Goal: Find specific page/section: Find specific page/section

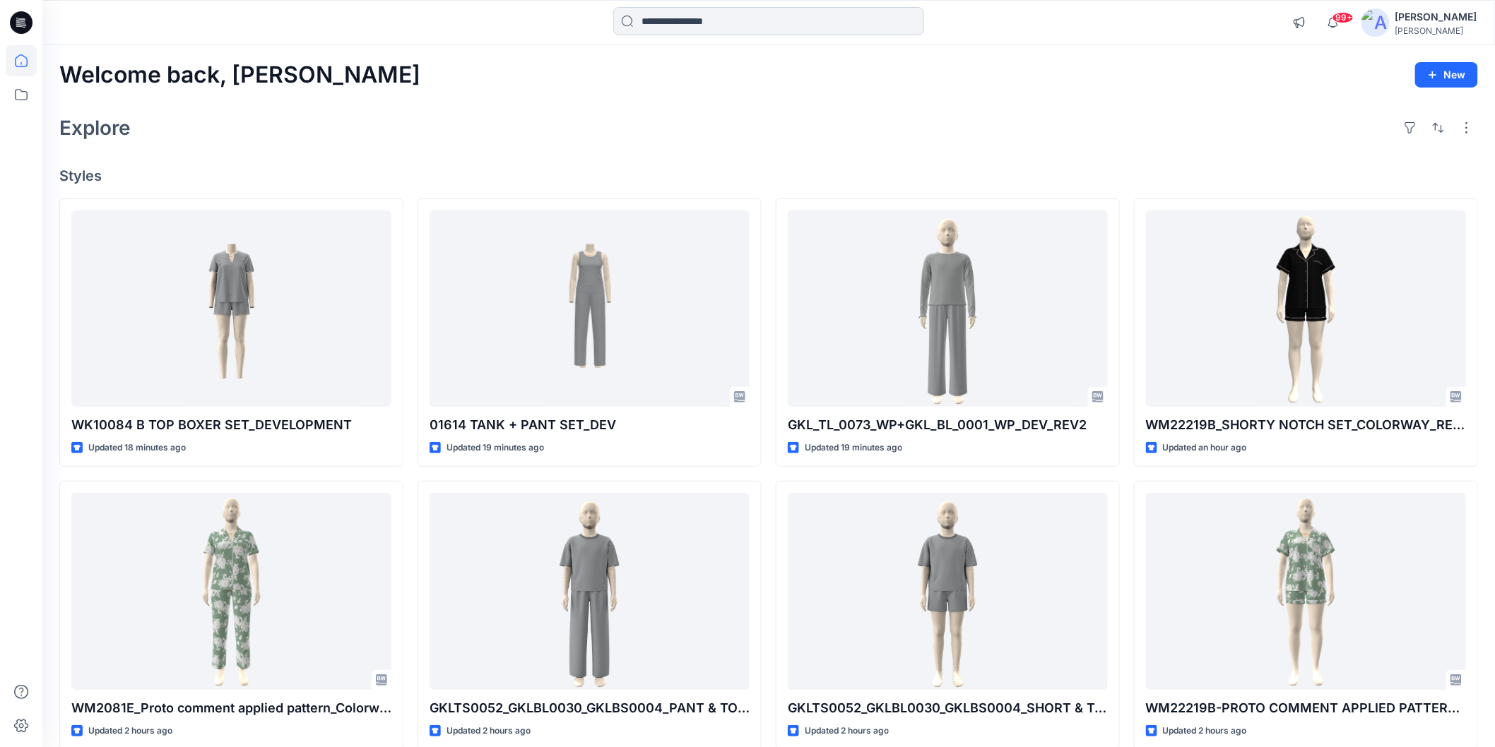
click at [682, 19] on input at bounding box center [768, 21] width 311 height 28
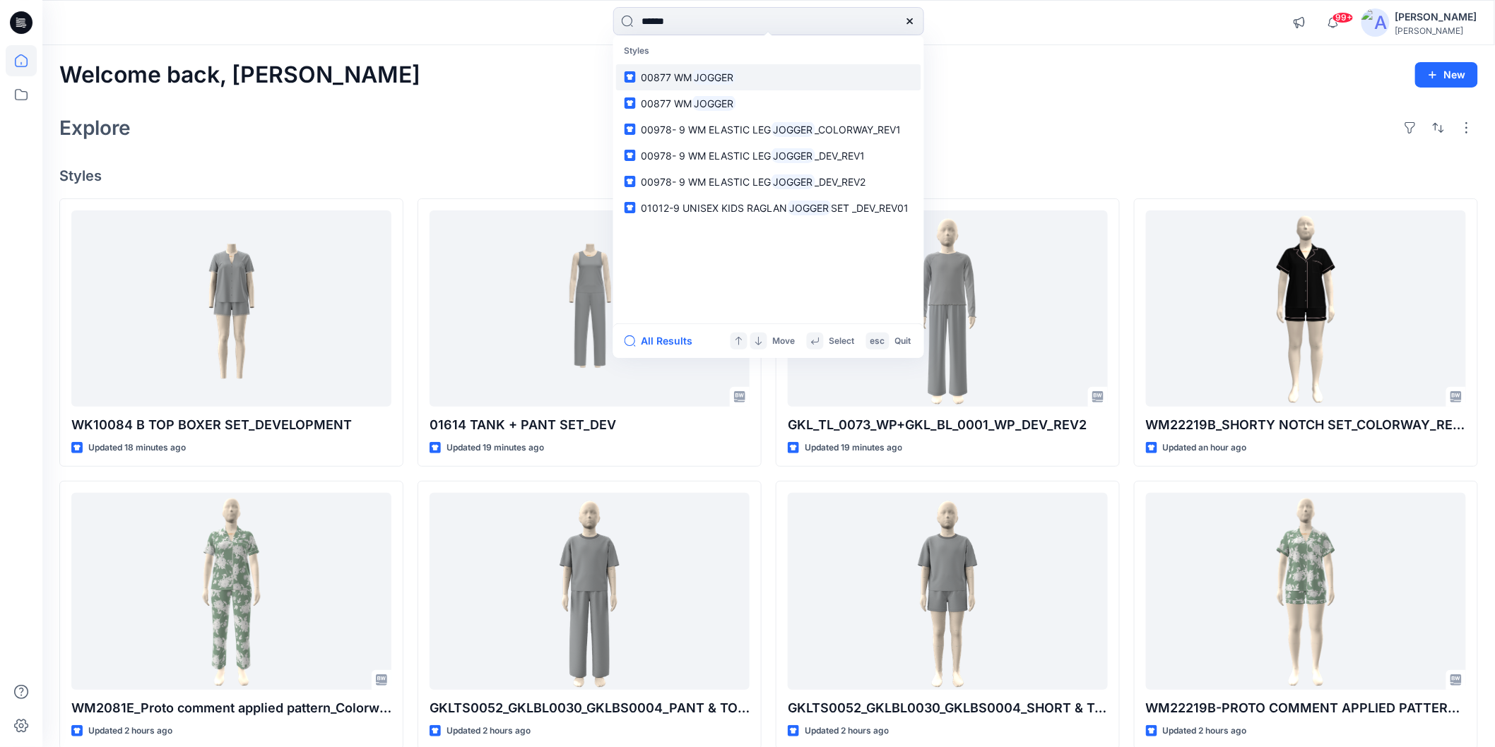
type input "******"
click at [723, 82] on mark "JOGGER" at bounding box center [714, 77] width 44 height 16
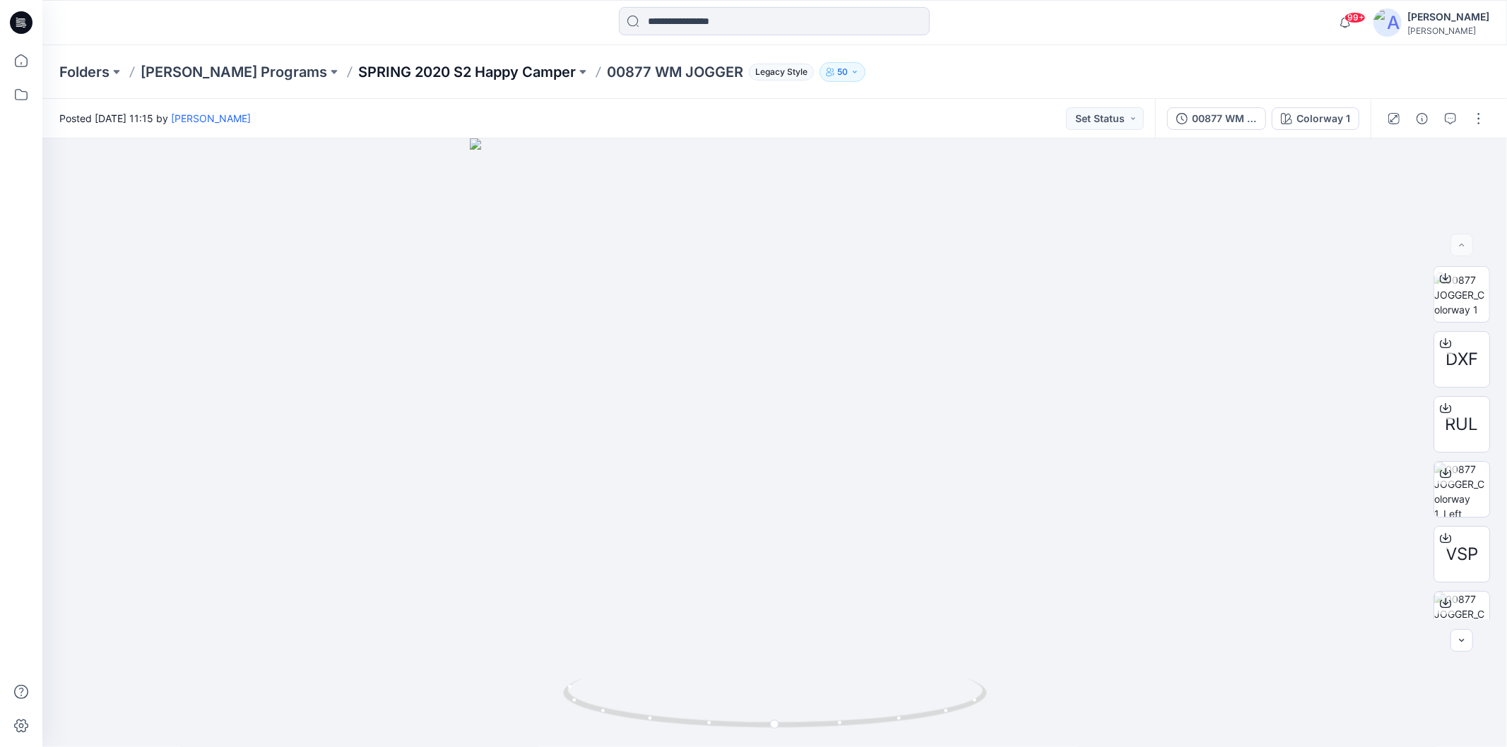
click at [384, 66] on p "SPRING 2020 S2 Happy Camper" at bounding box center [467, 72] width 218 height 20
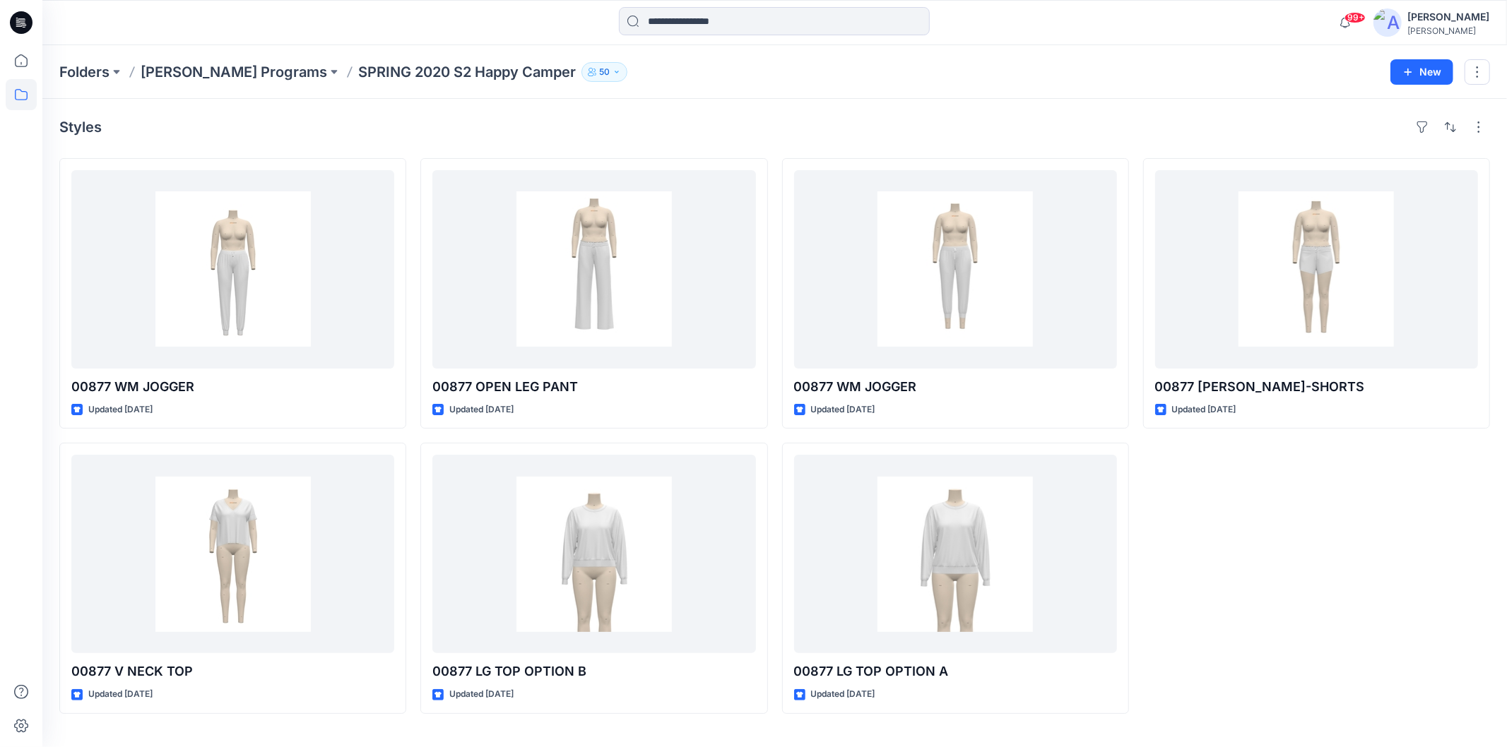
click at [18, 20] on icon at bounding box center [17, 20] width 3 height 1
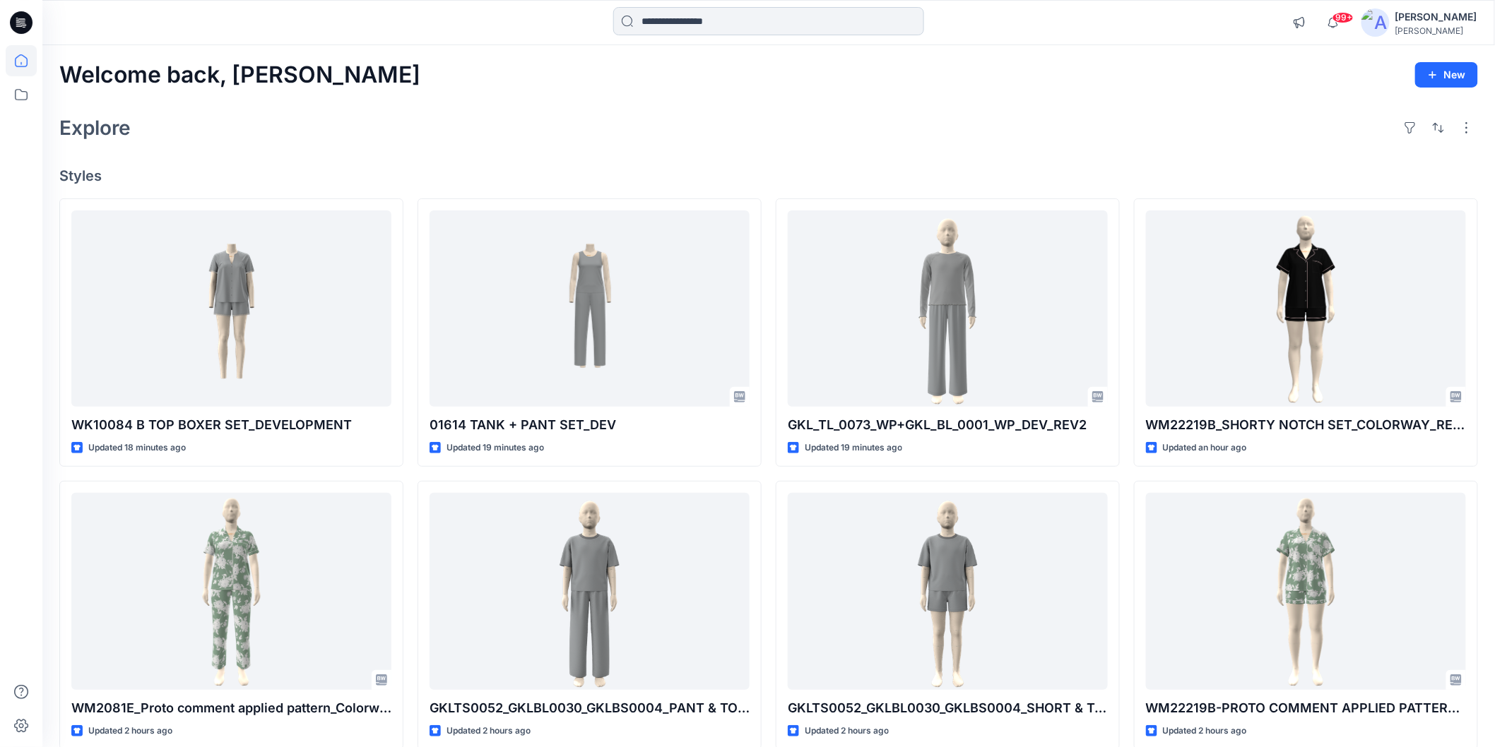
drag, startPoint x: 772, startPoint y: 19, endPoint x: 764, endPoint y: 18, distance: 8.5
click at [772, 19] on input at bounding box center [768, 21] width 311 height 28
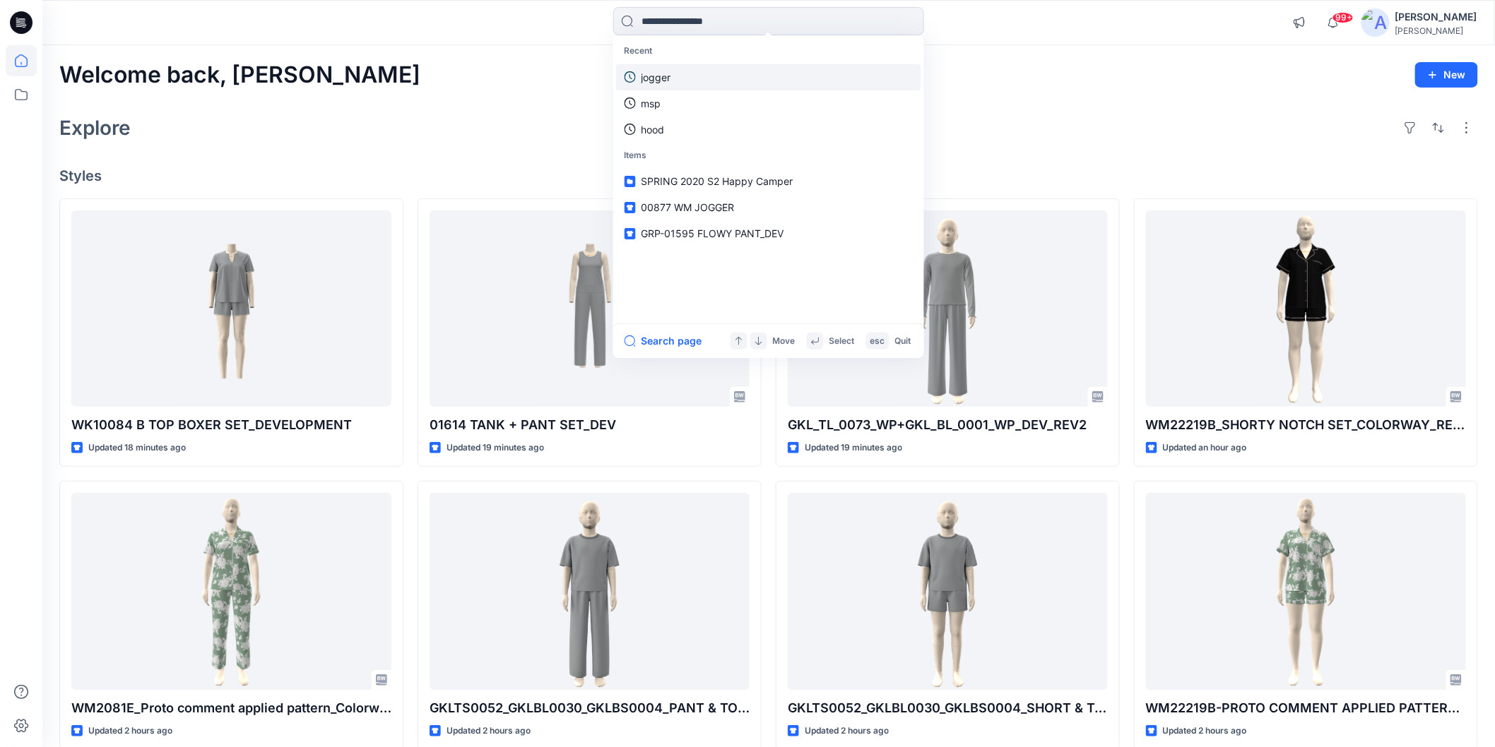
click at [665, 82] on p "jogger" at bounding box center [656, 77] width 30 height 15
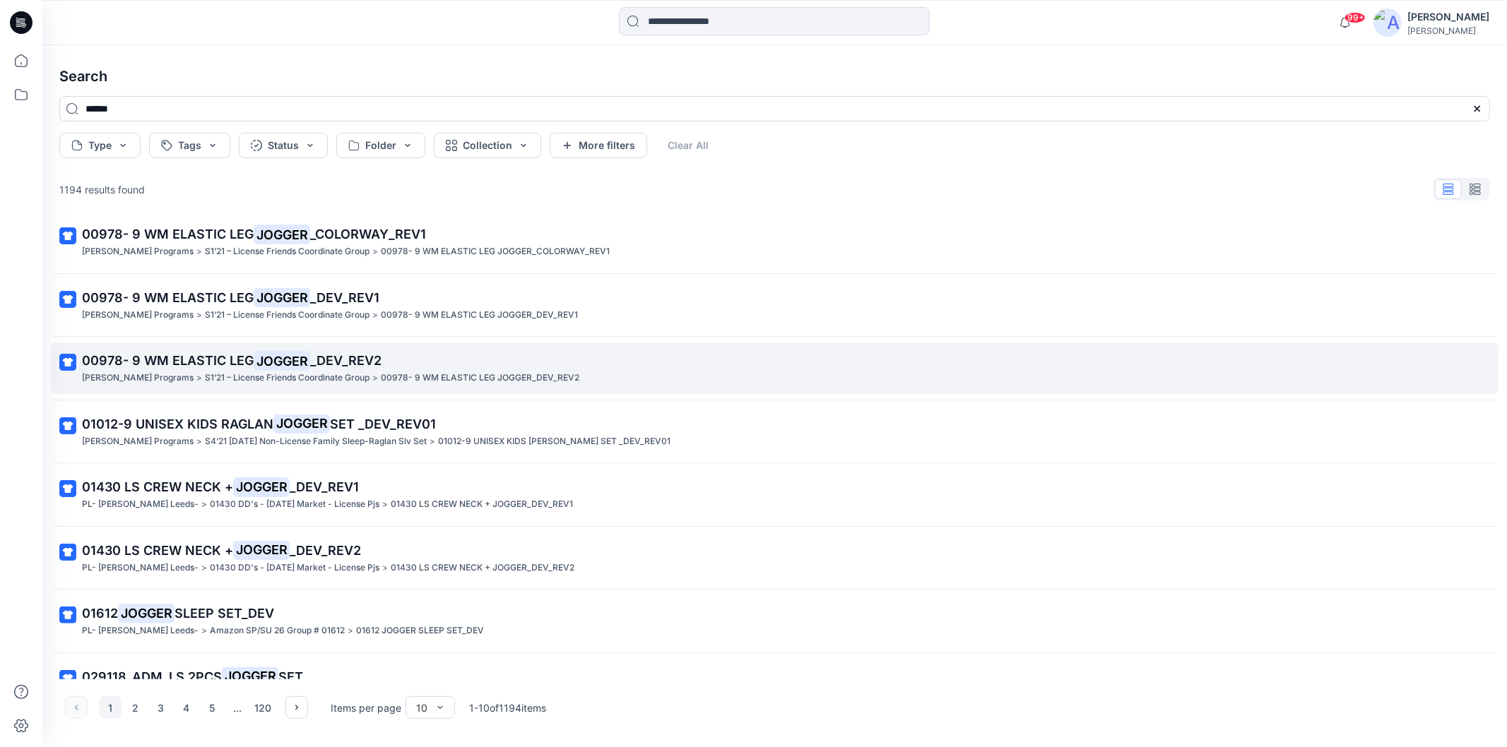
scroll to position [157, 0]
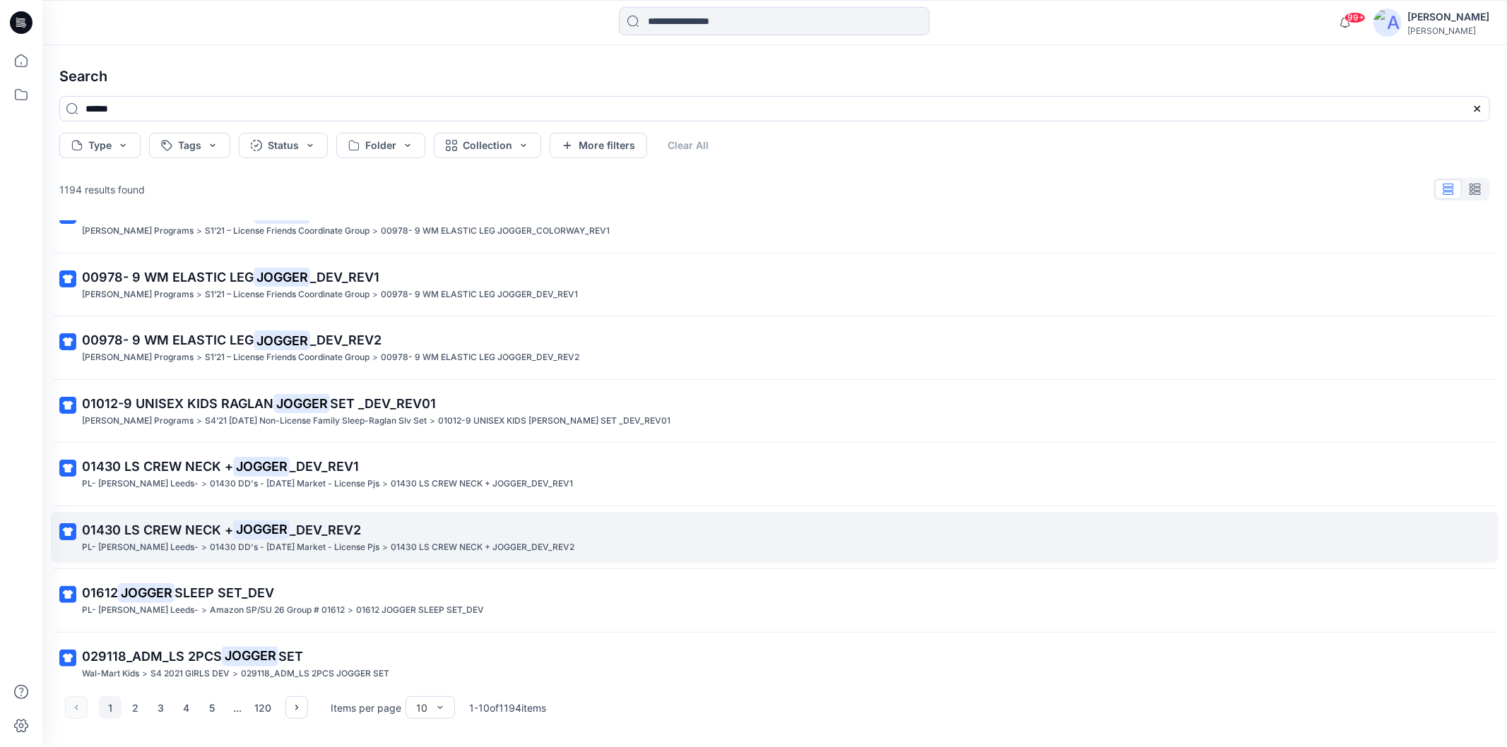
click at [278, 535] on mark "JOGGER" at bounding box center [261, 530] width 57 height 20
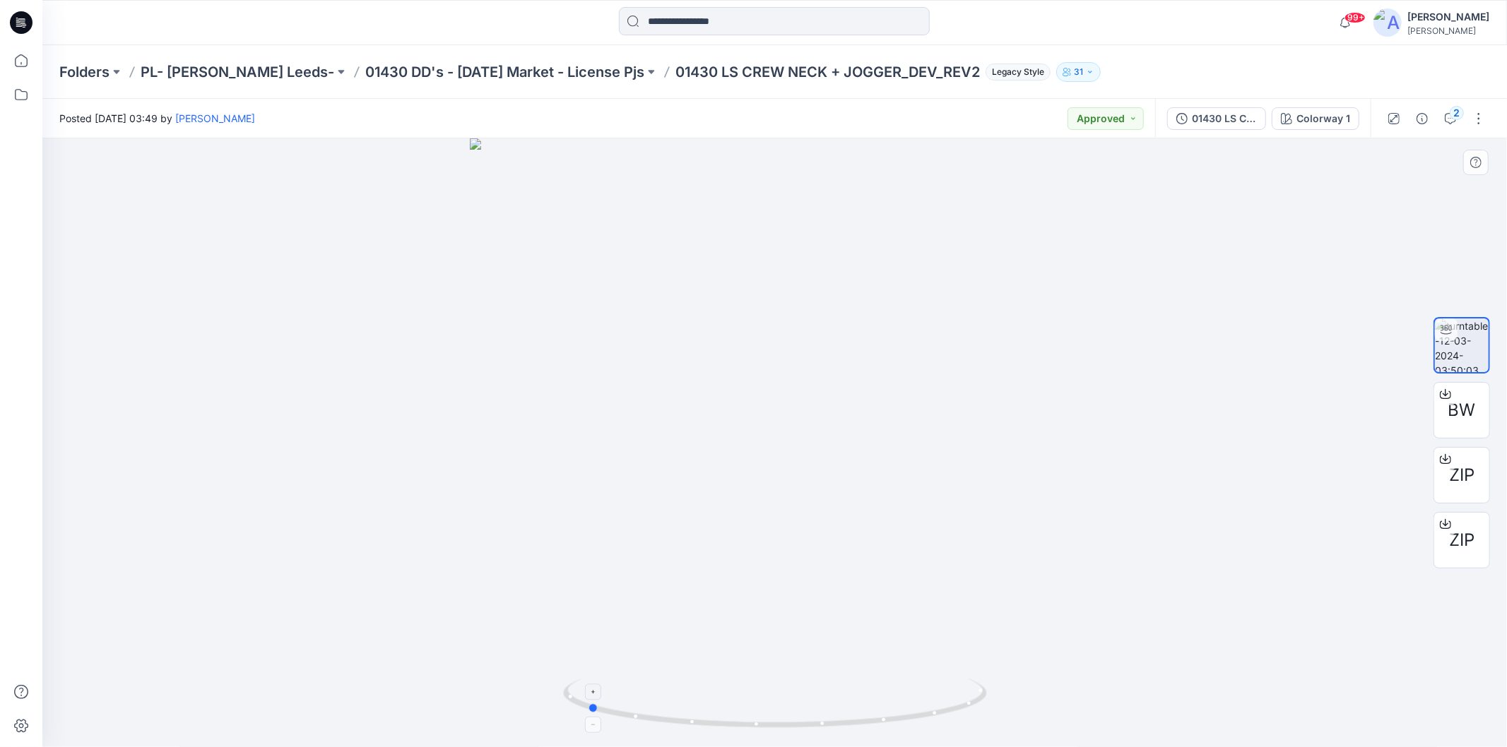
drag, startPoint x: 884, startPoint y: 716, endPoint x: 697, endPoint y: 687, distance: 190.1
click at [697, 687] on icon at bounding box center [776, 705] width 427 height 53
drag, startPoint x: 836, startPoint y: 406, endPoint x: 839, endPoint y: 364, distance: 42.5
drag, startPoint x: 772, startPoint y: 725, endPoint x: 774, endPoint y: 709, distance: 15.7
click at [774, 709] on icon at bounding box center [776, 705] width 427 height 53
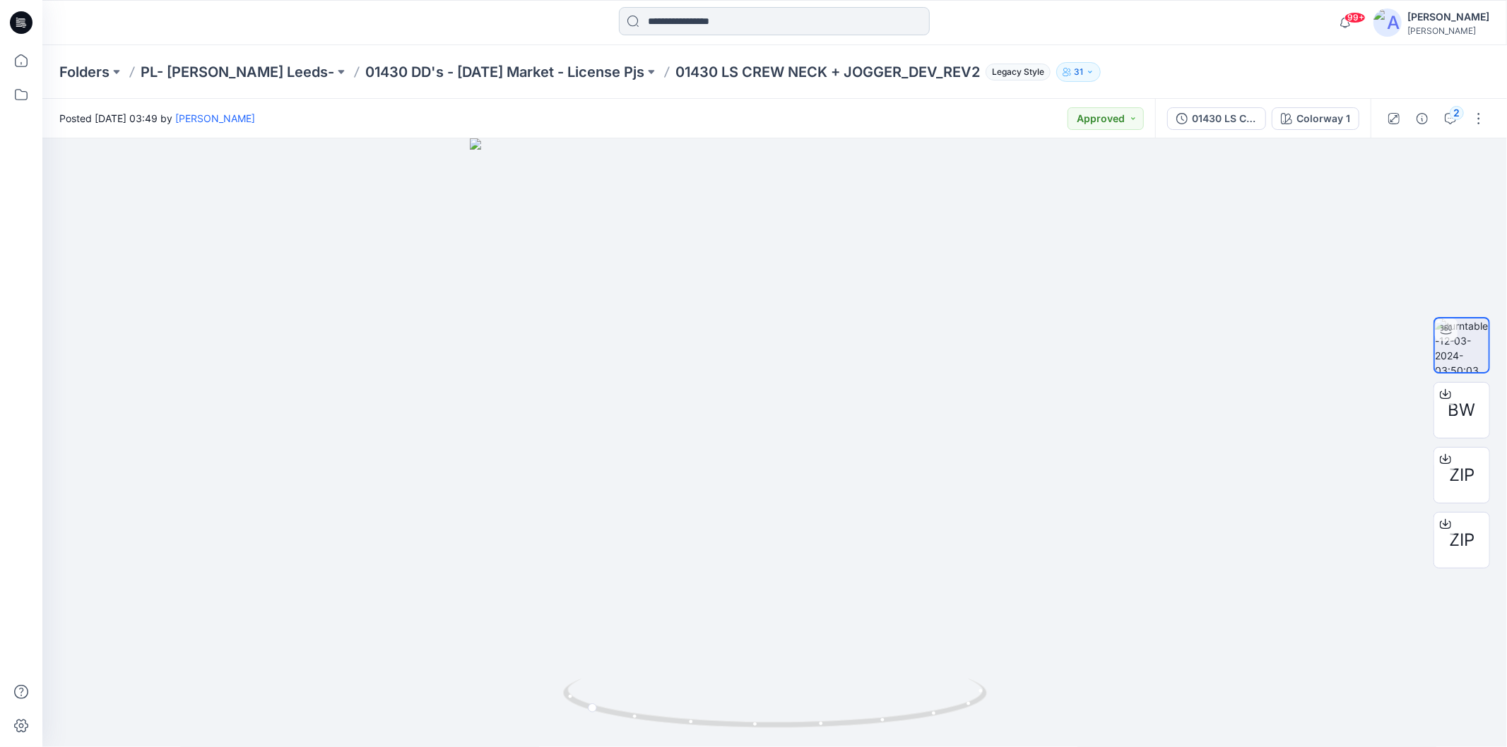
click at [697, 25] on input at bounding box center [774, 21] width 311 height 28
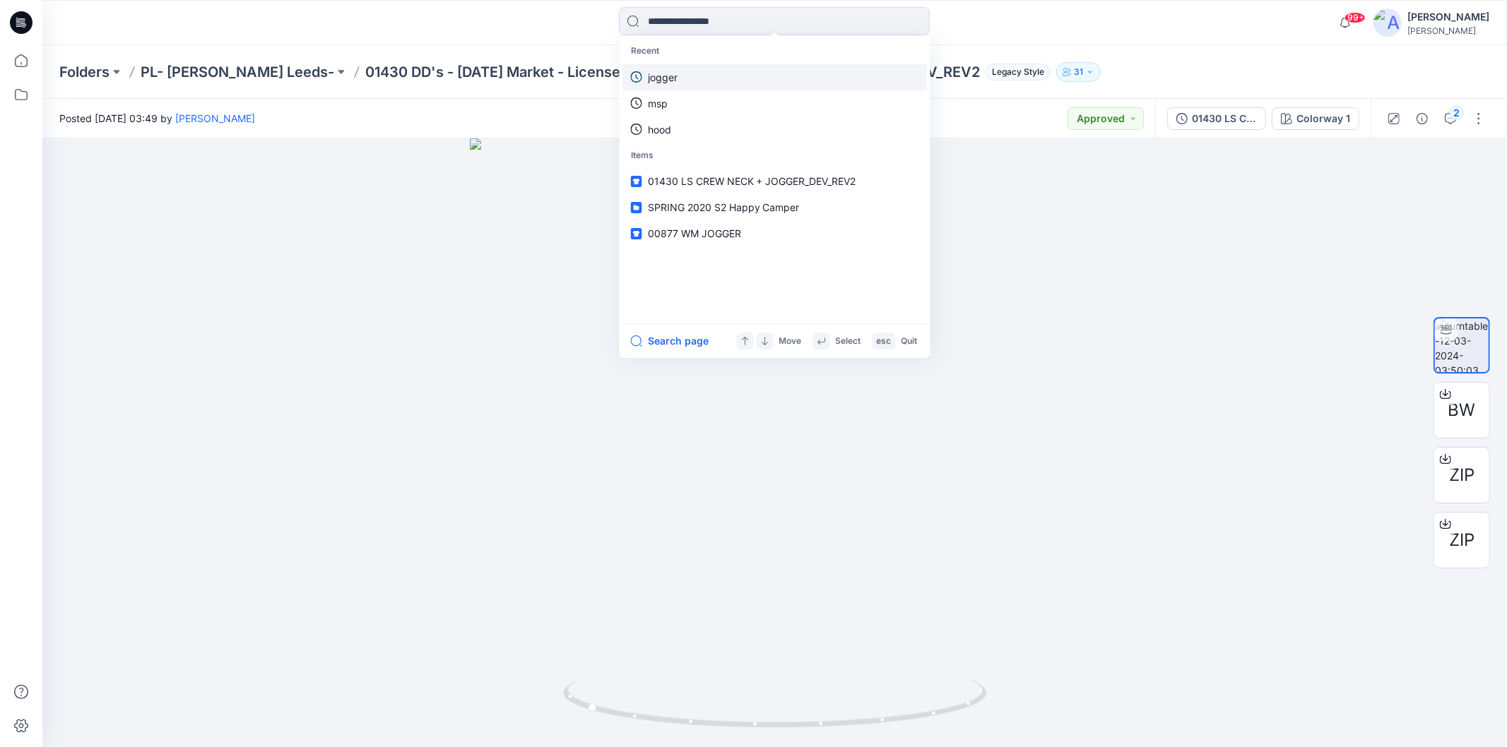
click at [669, 75] on p "jogger" at bounding box center [663, 77] width 30 height 15
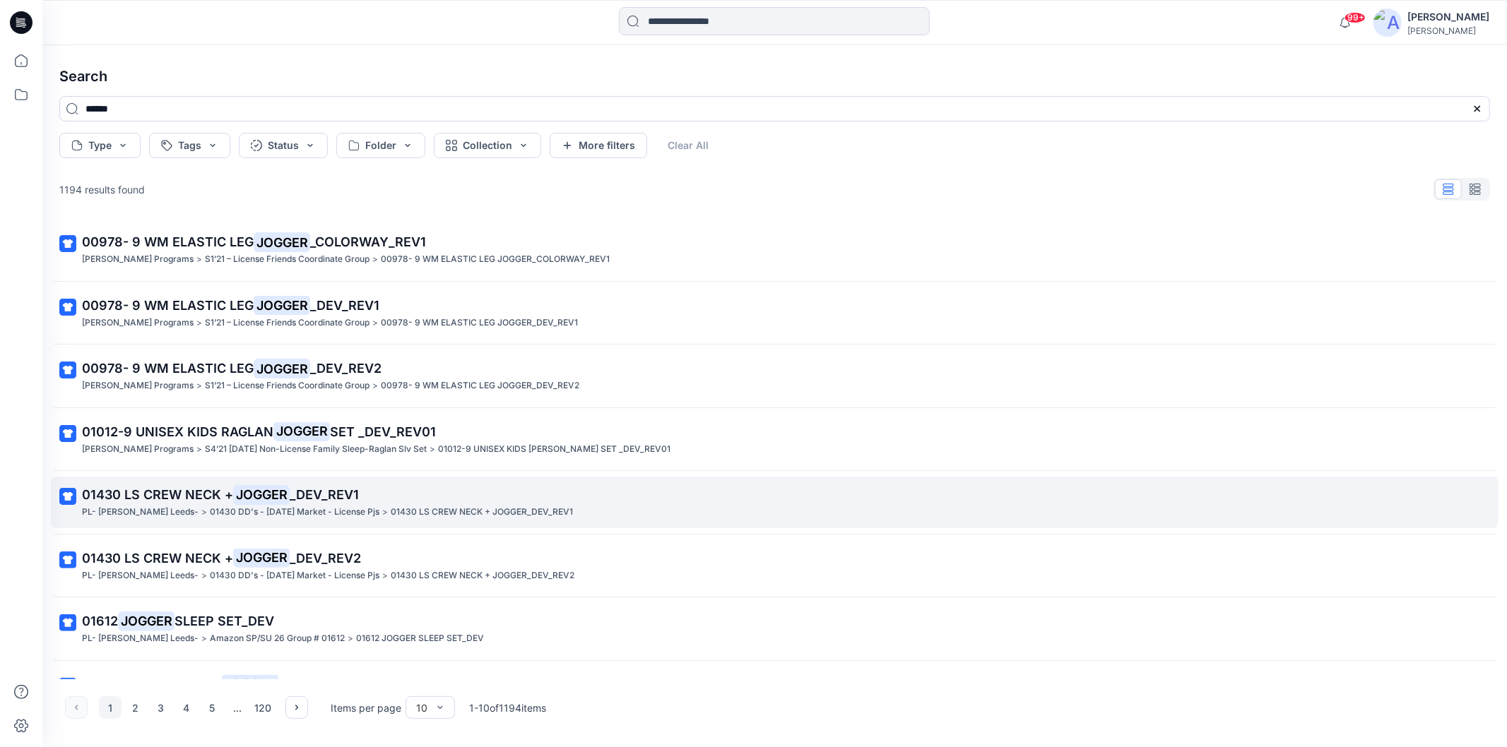
scroll to position [157, 0]
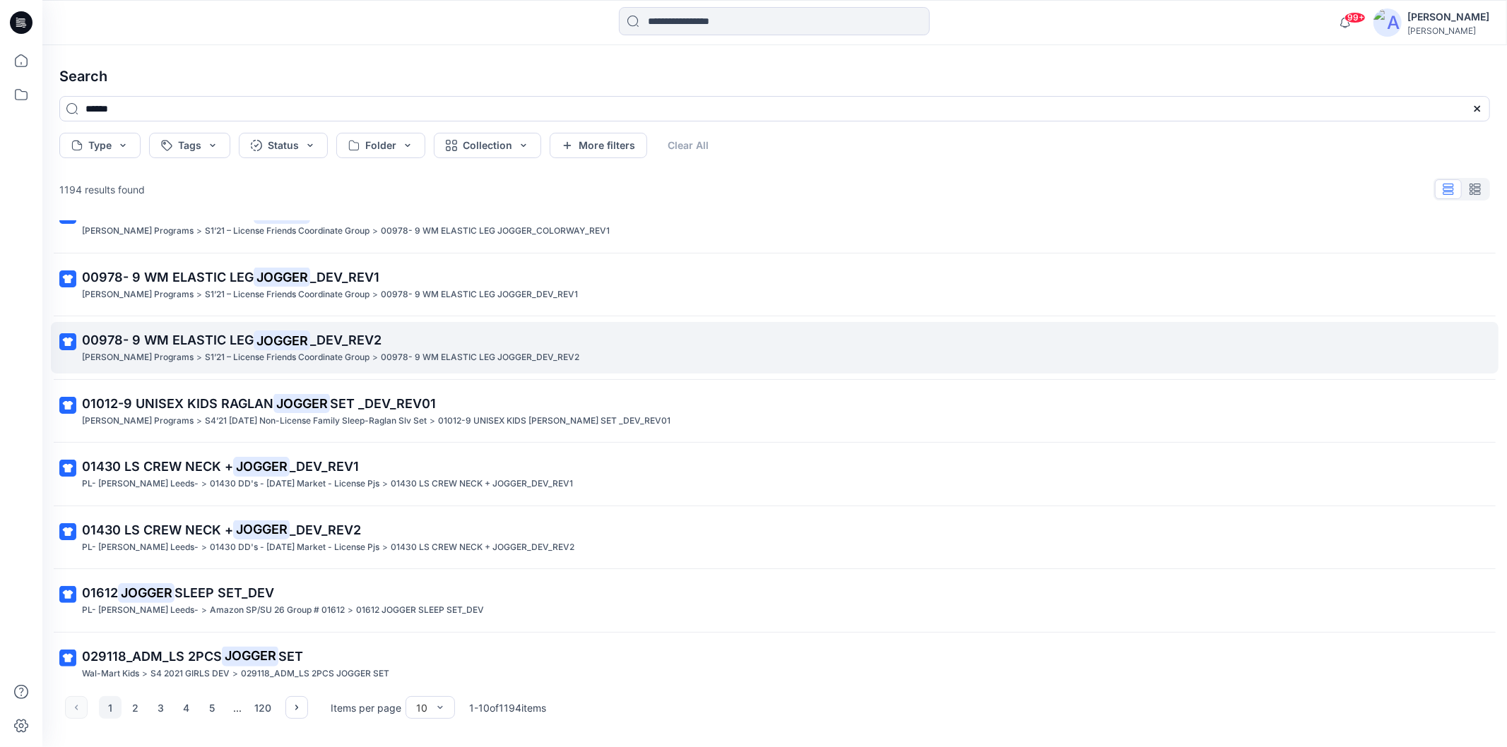
click at [333, 339] on span "_DEV_REV2" at bounding box center [345, 340] width 71 height 15
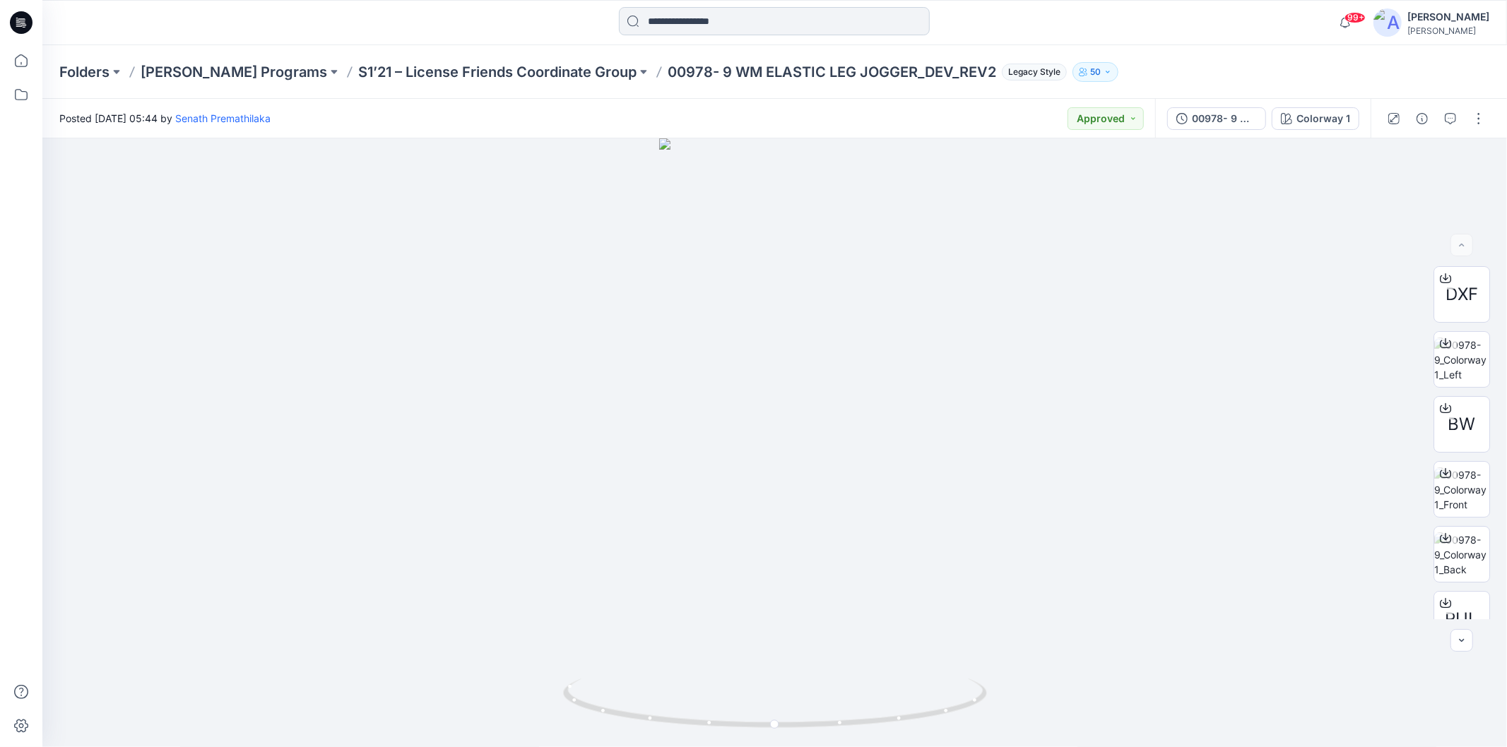
click at [681, 11] on input at bounding box center [774, 21] width 311 height 28
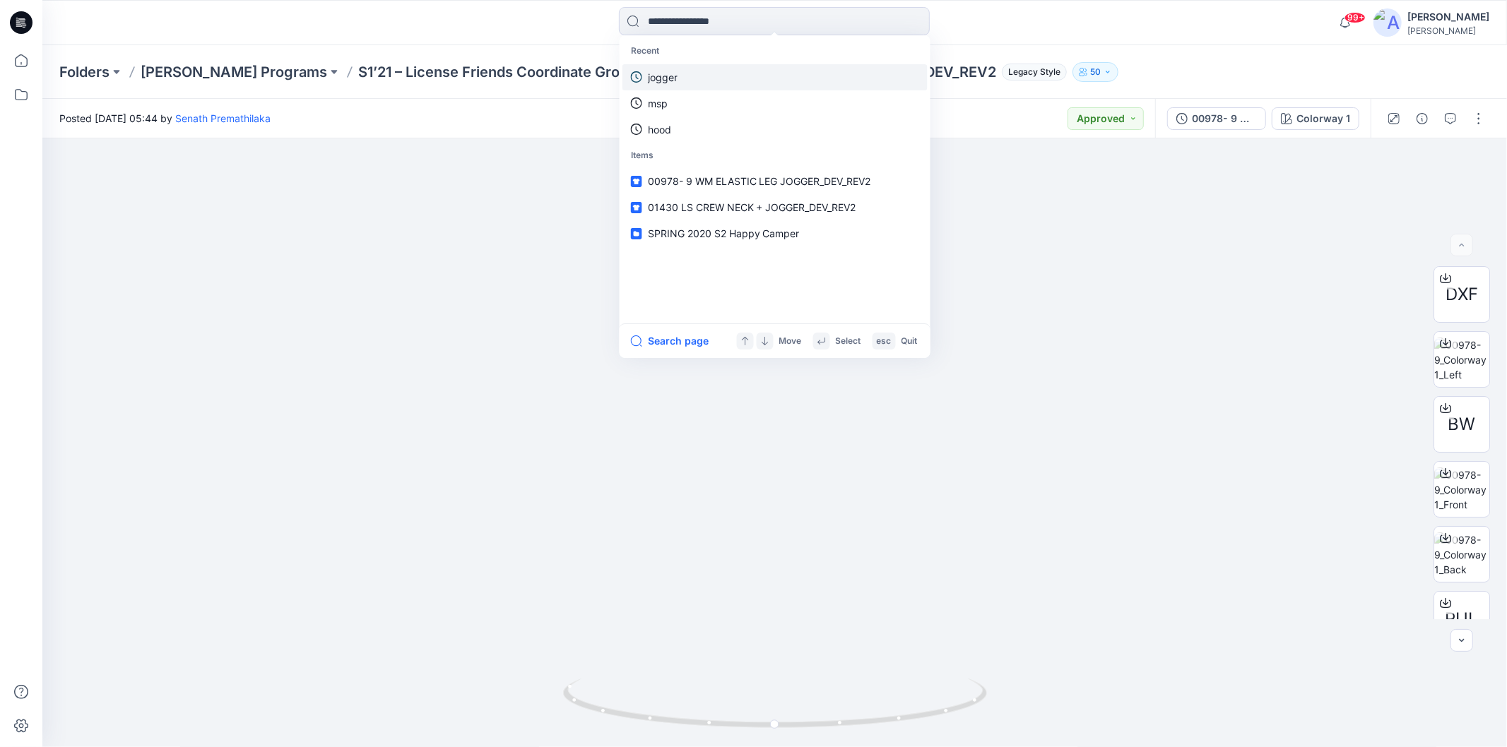
click at [675, 80] on p "jogger" at bounding box center [663, 77] width 30 height 15
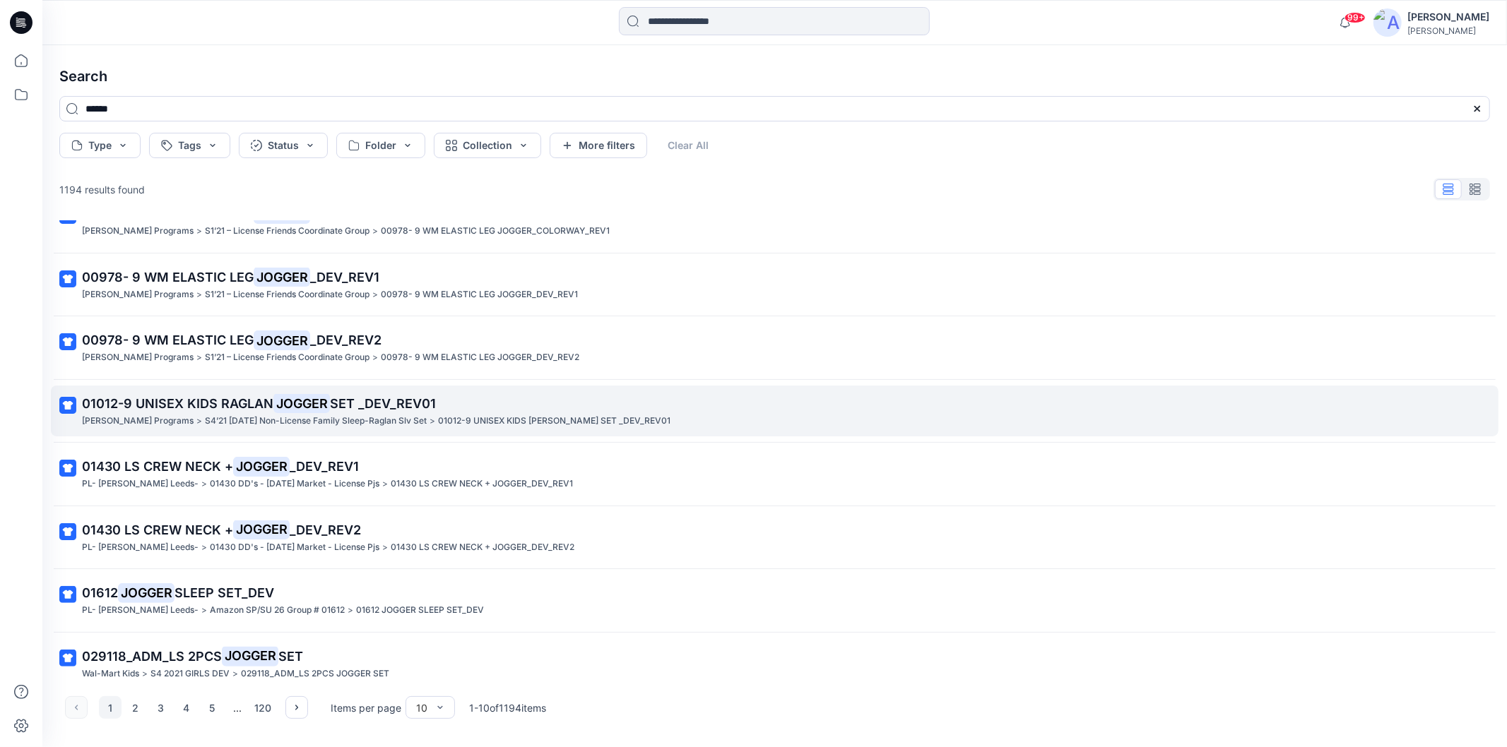
scroll to position [172, 0]
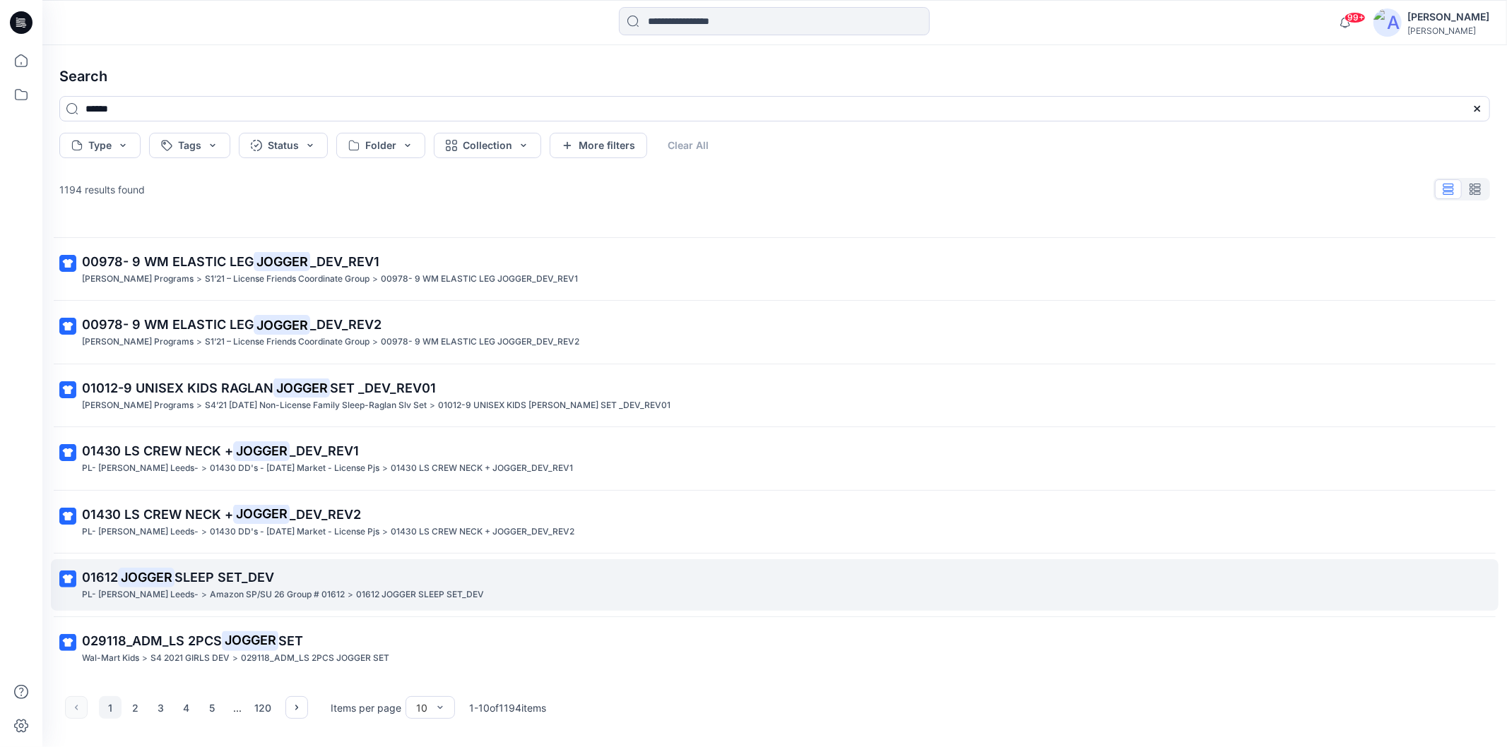
click at [247, 586] on p "01612 JOGGER SLEEP SET_DEV" at bounding box center [773, 578] width 1383 height 20
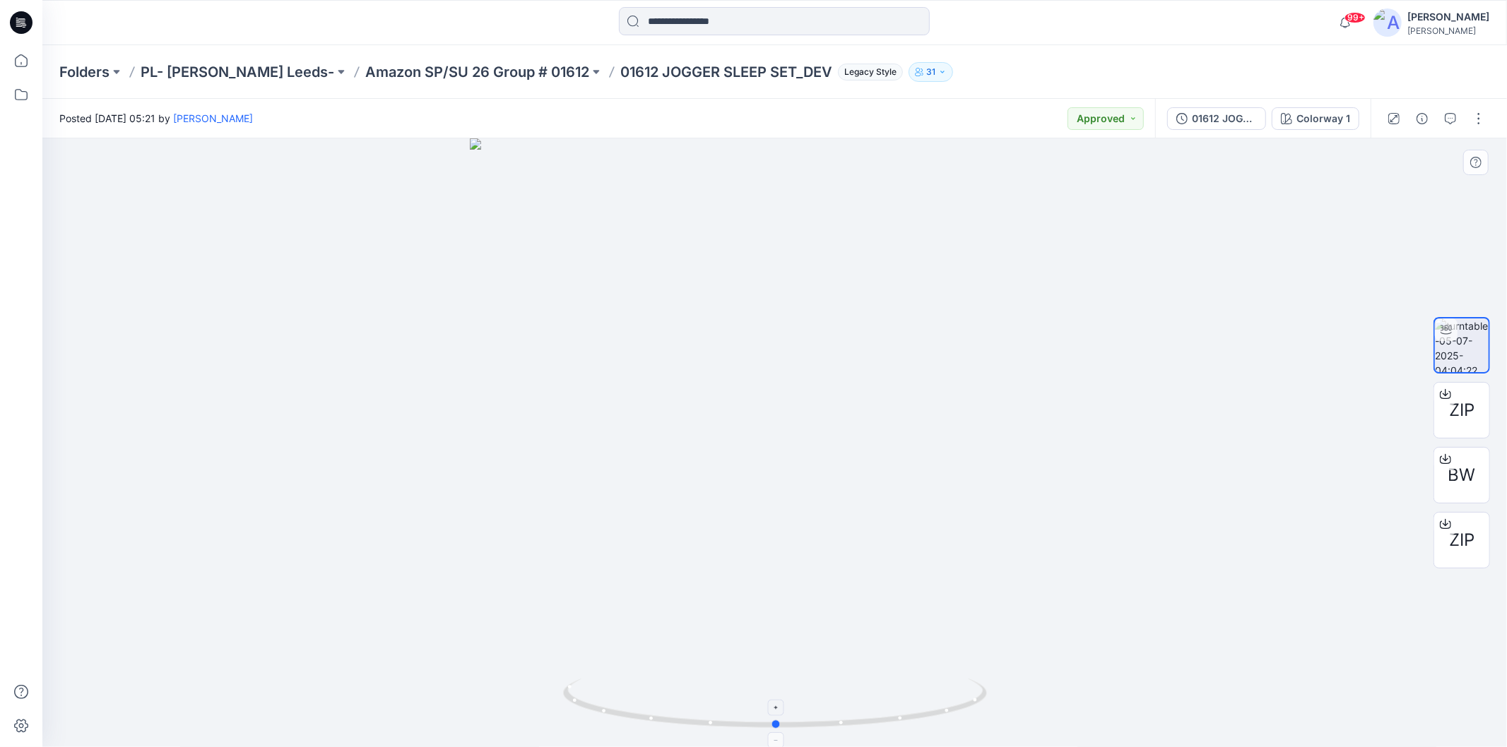
drag, startPoint x: 899, startPoint y: 719, endPoint x: 901, endPoint y: 694, distance: 25.5
click at [730, 18] on input at bounding box center [774, 21] width 311 height 28
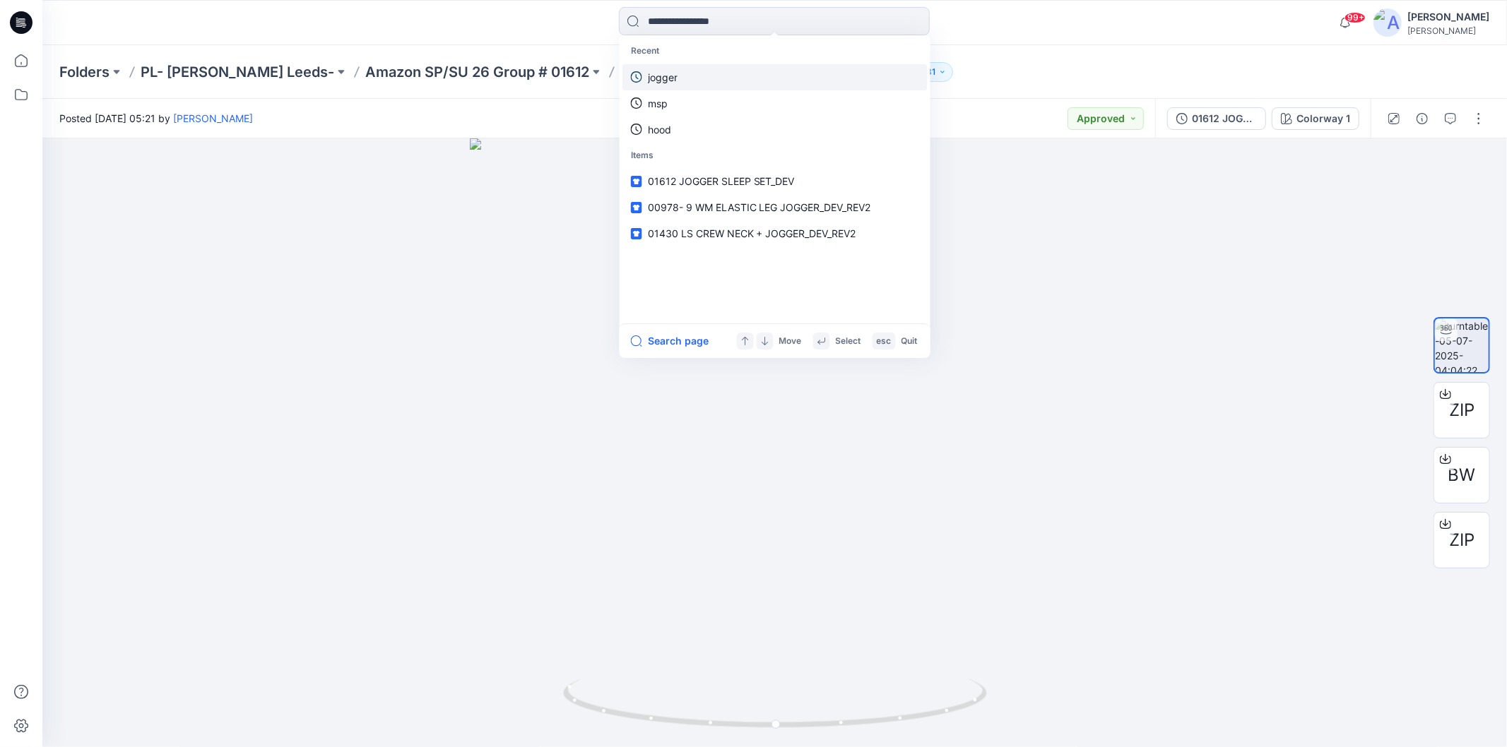
click at [661, 76] on p "jogger" at bounding box center [663, 77] width 30 height 15
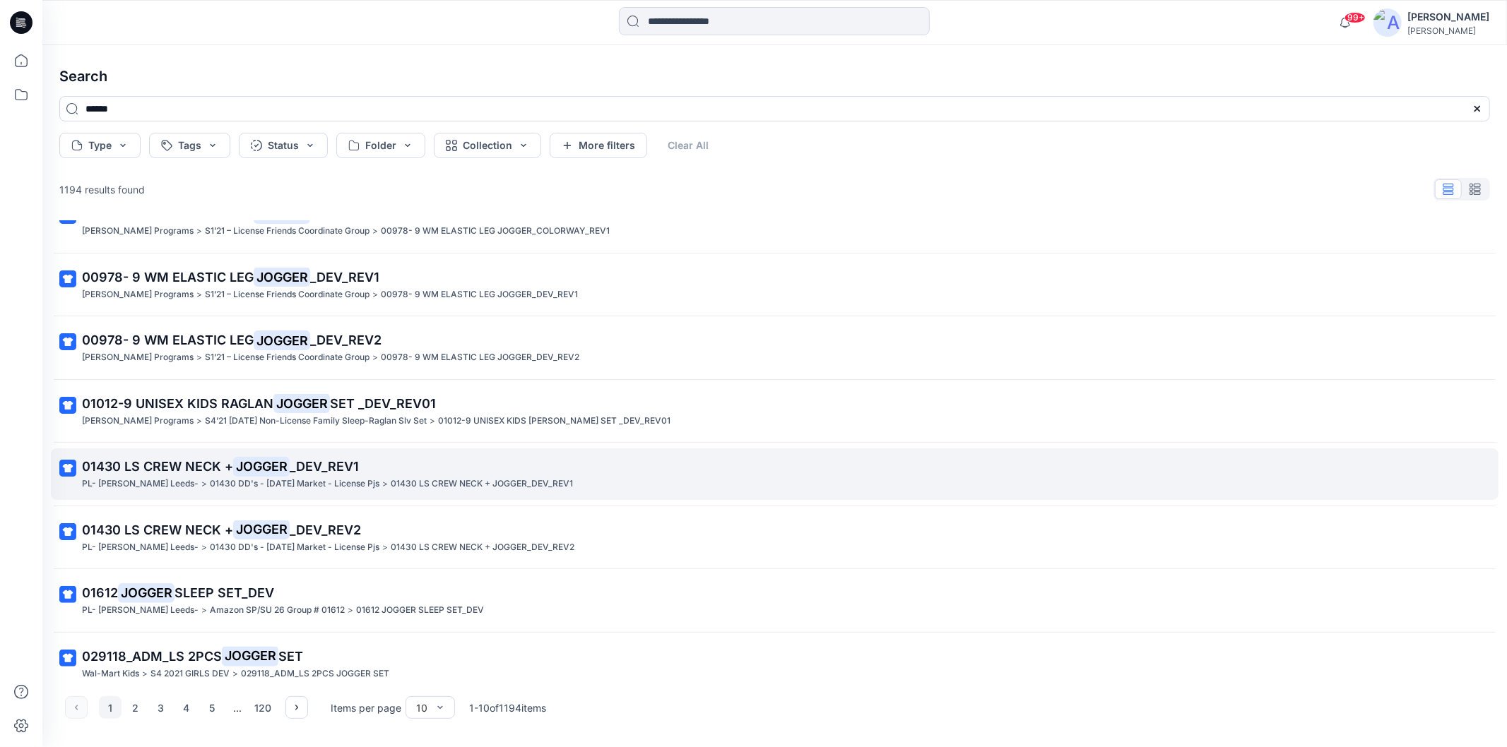
scroll to position [172, 0]
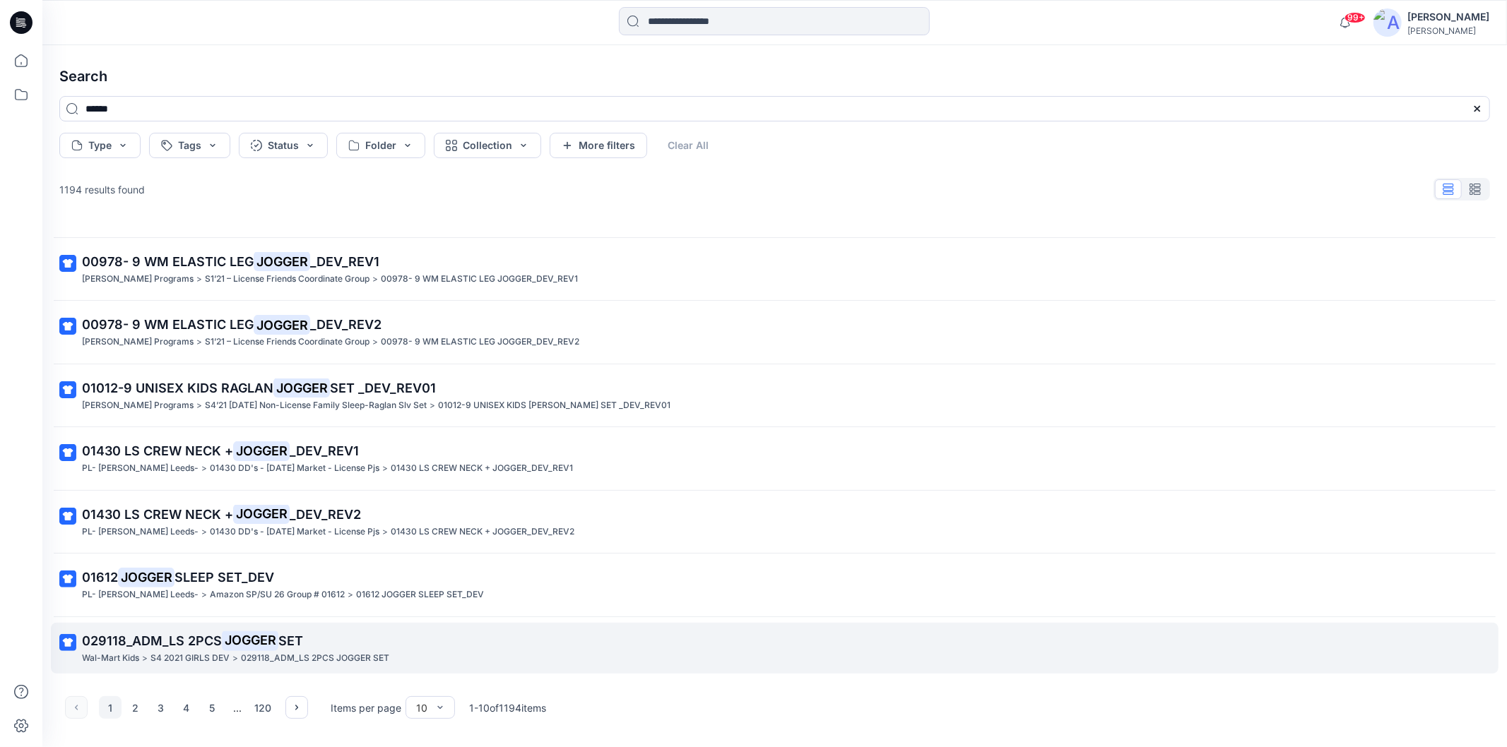
click at [179, 637] on span "029118_ADM_LS 2PCS" at bounding box center [152, 641] width 140 height 15
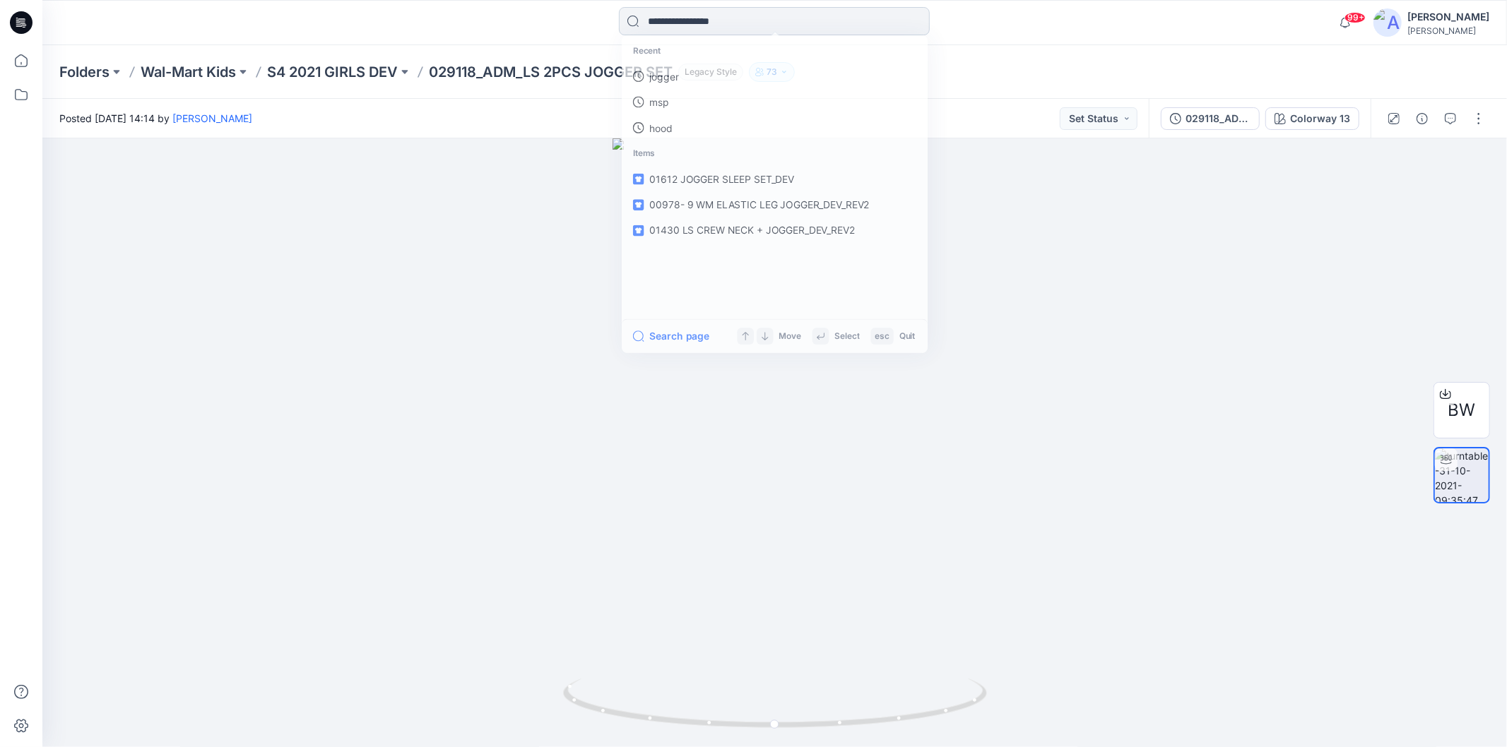
click at [681, 17] on input at bounding box center [774, 21] width 311 height 28
click at [673, 74] on p "jogger" at bounding box center [663, 77] width 30 height 15
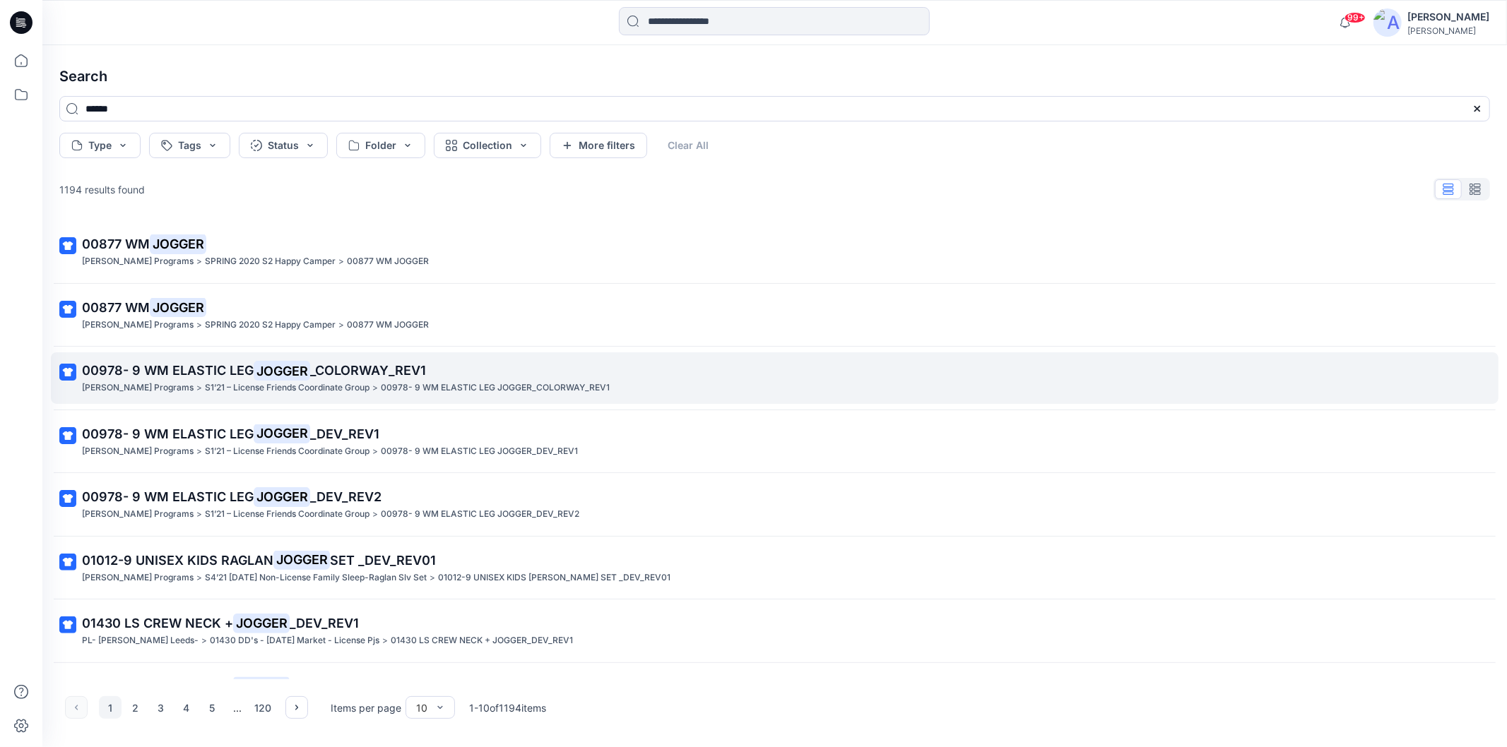
click at [225, 373] on span "00978- 9 WM ELASTIC LEG" at bounding box center [168, 370] width 172 height 15
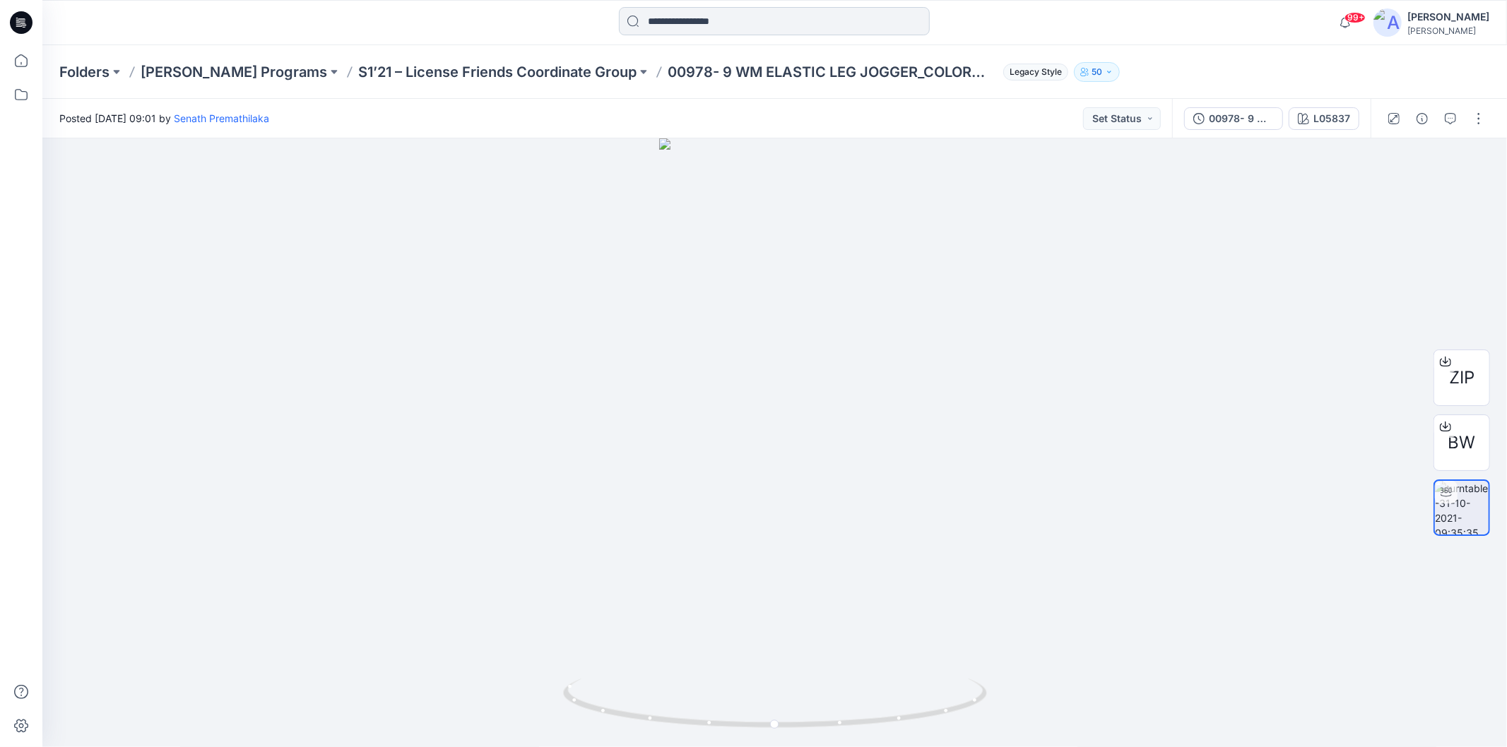
click at [667, 24] on input at bounding box center [774, 21] width 311 height 28
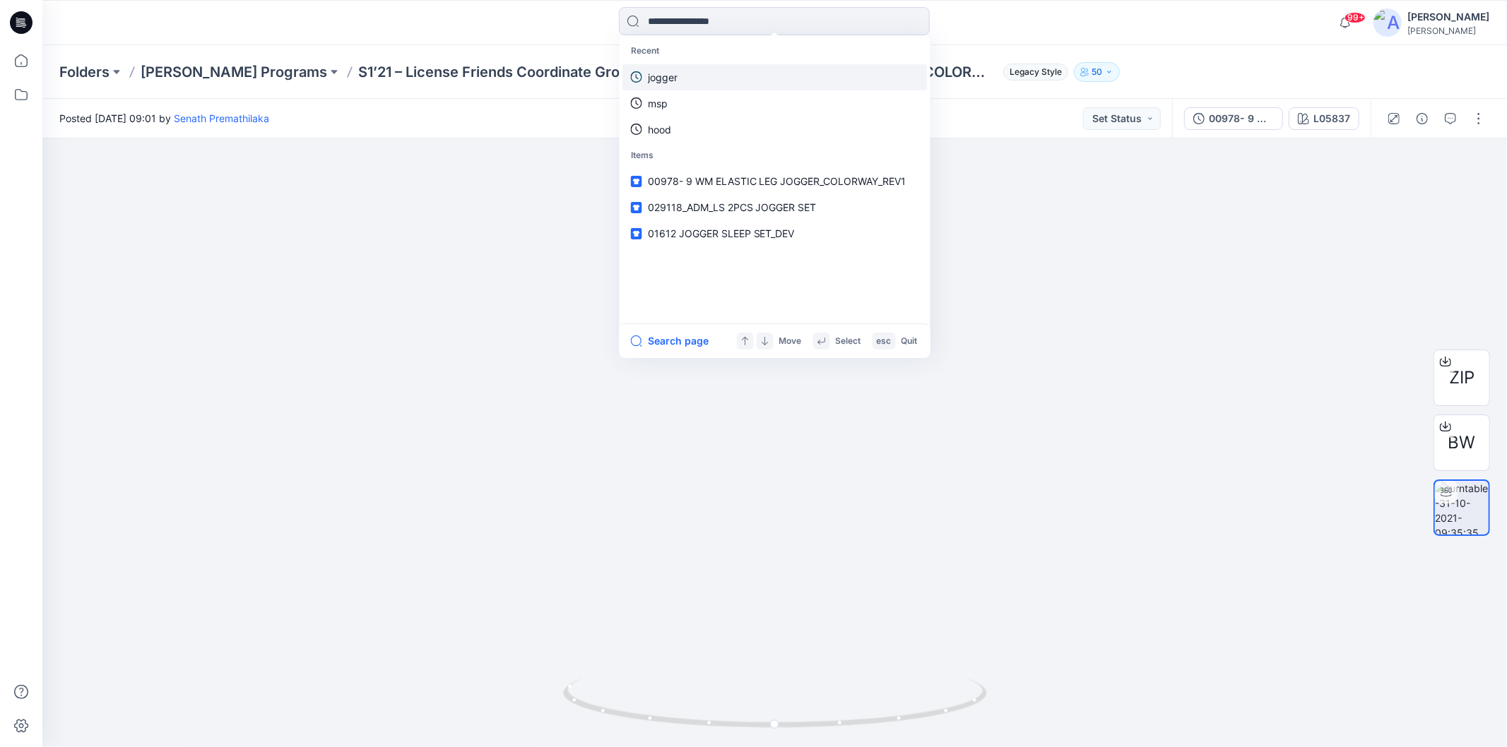
click at [659, 78] on p "jogger" at bounding box center [663, 77] width 30 height 15
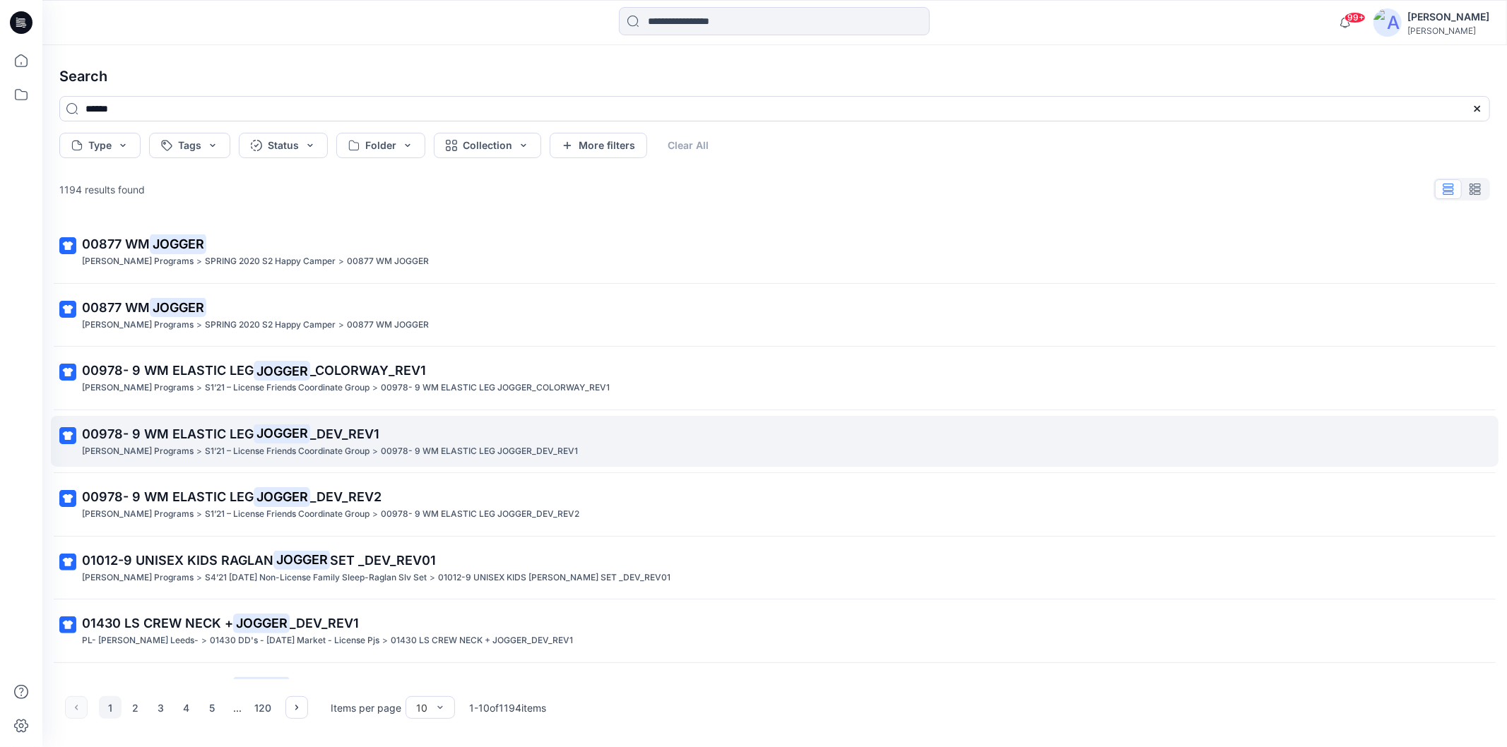
click at [302, 435] on mark "JOGGER" at bounding box center [282, 434] width 57 height 20
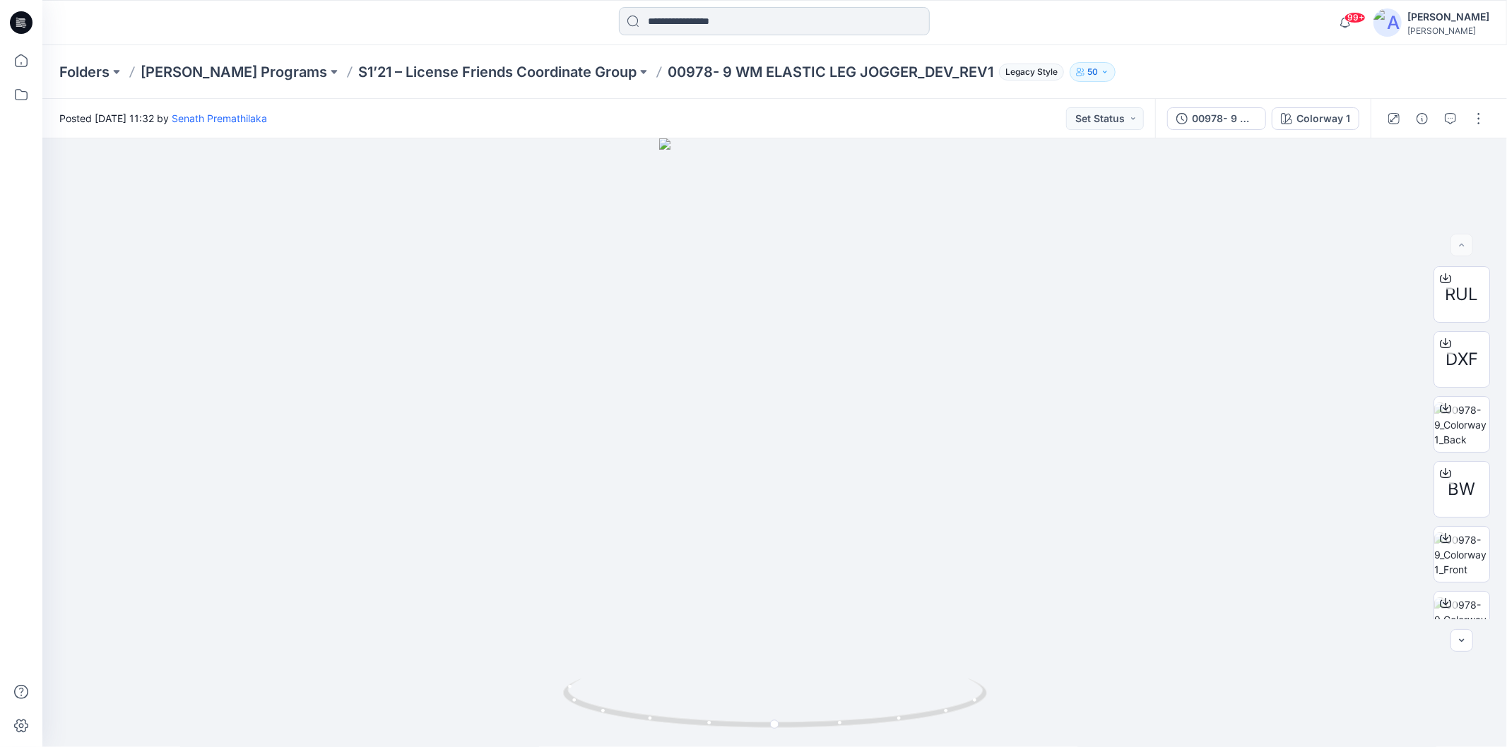
click at [697, 18] on input at bounding box center [774, 21] width 311 height 28
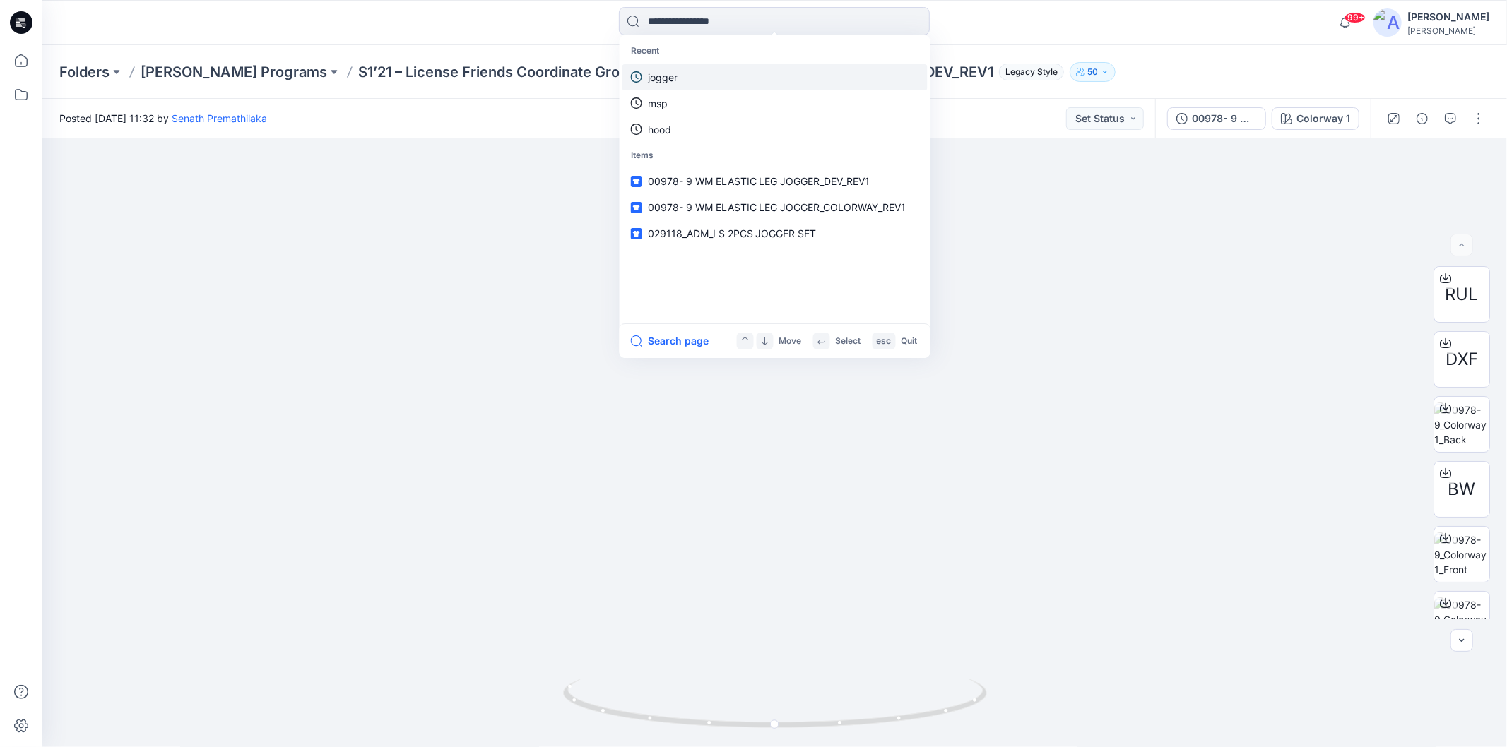
click at [658, 76] on p "jogger" at bounding box center [663, 77] width 30 height 15
